Goal: Task Accomplishment & Management: Use online tool/utility

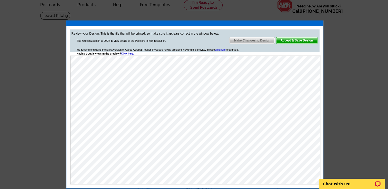
click at [247, 40] on span "Make Changes to Design" at bounding box center [251, 40] width 45 height 6
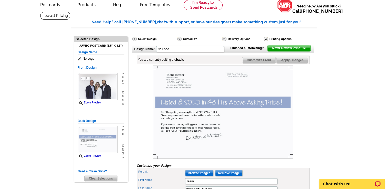
scroll to position [53, 0]
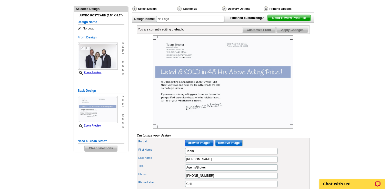
click at [198, 146] on input "Browse Images" at bounding box center [199, 143] width 28 height 6
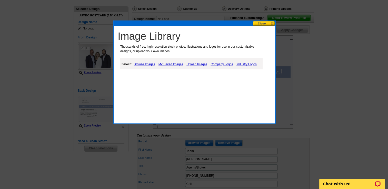
click at [170, 63] on link "My Saved Images" at bounding box center [170, 64] width 27 height 6
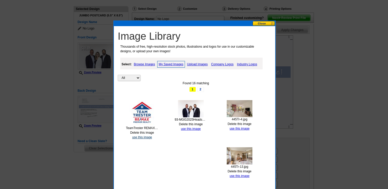
click at [141, 137] on link "use this image" at bounding box center [142, 138] width 20 height 4
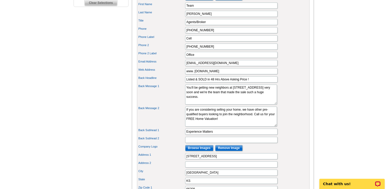
scroll to position [220, 0]
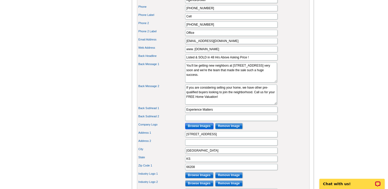
click at [198, 129] on input "Browse Images" at bounding box center [199, 126] width 28 height 6
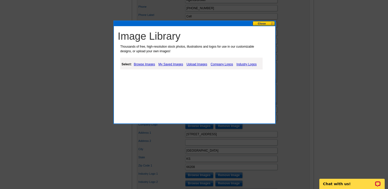
click at [217, 63] on link "Company Logos" at bounding box center [221, 64] width 25 height 6
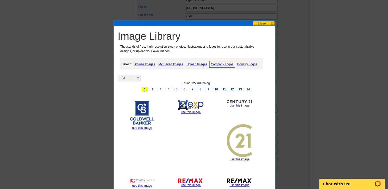
click at [194, 185] on link "use this image" at bounding box center [191, 185] width 20 height 4
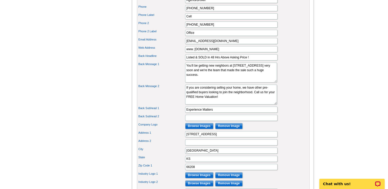
scroll to position [0, 0]
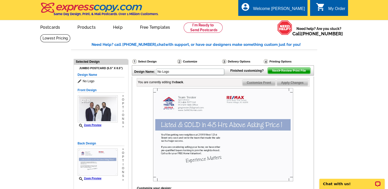
click at [279, 74] on span "Next Review Print File" at bounding box center [288, 71] width 42 height 6
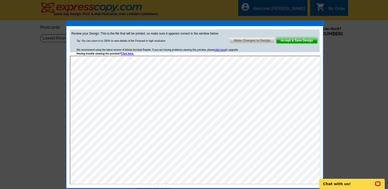
click at [245, 40] on span "Make Changes to Design" at bounding box center [251, 40] width 45 height 6
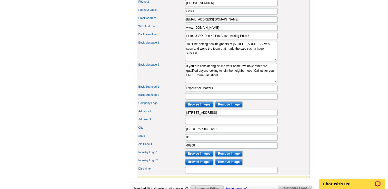
scroll to position [255, 0]
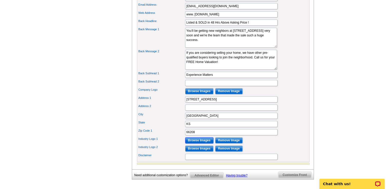
click at [197, 143] on input "Browse Images" at bounding box center [199, 140] width 28 height 6
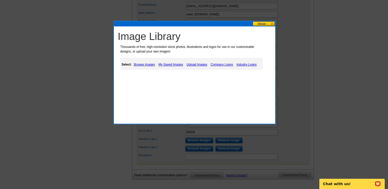
click at [172, 63] on link "My Saved Images" at bounding box center [170, 64] width 27 height 6
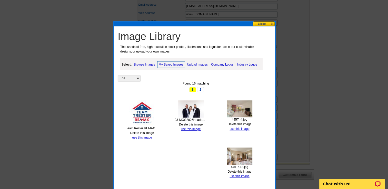
click at [151, 64] on link "Browse Images" at bounding box center [144, 64] width 24 height 6
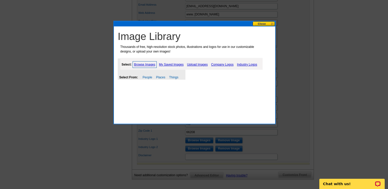
click at [191, 64] on link "Upload Images" at bounding box center [196, 64] width 23 height 6
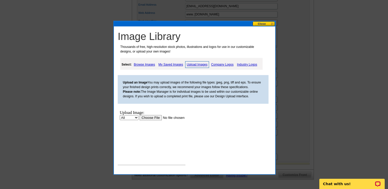
scroll to position [0, 0]
click at [153, 117] on input "file" at bounding box center [171, 117] width 65 height 5
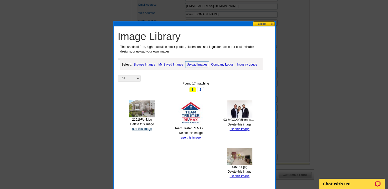
click at [138, 128] on link "use this image" at bounding box center [142, 129] width 20 height 4
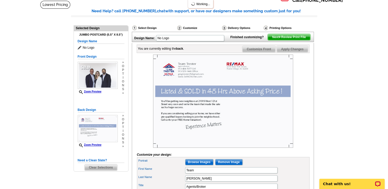
scroll to position [37, 0]
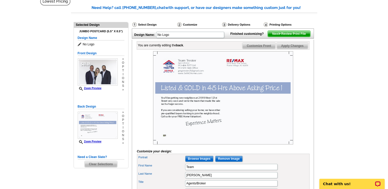
click at [257, 49] on span "Customize Front" at bounding box center [258, 46] width 33 height 6
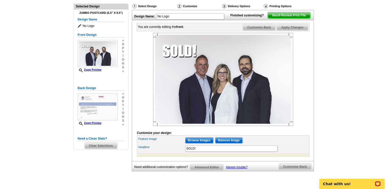
scroll to position [57, 0]
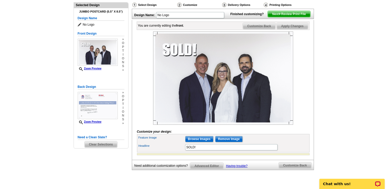
click at [188, 125] on img at bounding box center [223, 78] width 140 height 93
click at [270, 29] on span "Customize Back" at bounding box center [259, 26] width 33 height 6
